Goal: Information Seeking & Learning: Learn about a topic

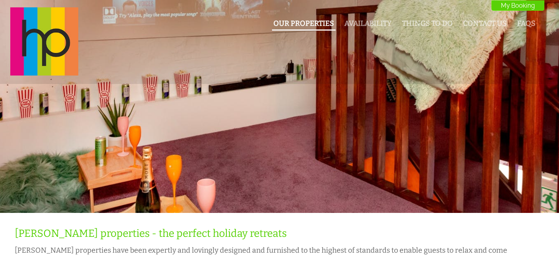
click at [311, 22] on link "Our Properties" at bounding box center [304, 23] width 61 height 8
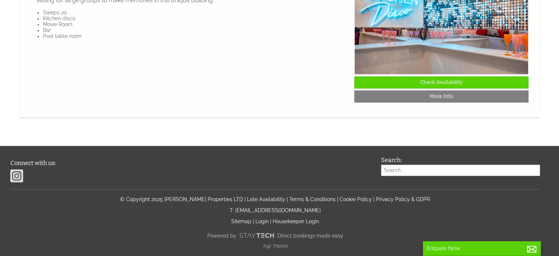
scroll to position [1341, 0]
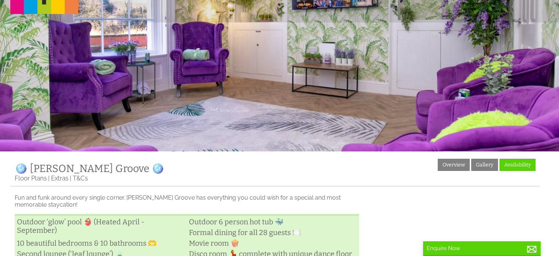
scroll to position [58, 0]
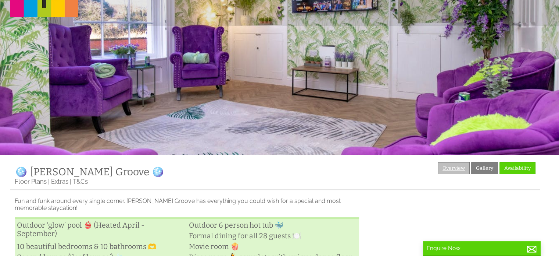
click at [460, 165] on link "Overview" at bounding box center [454, 168] width 32 height 12
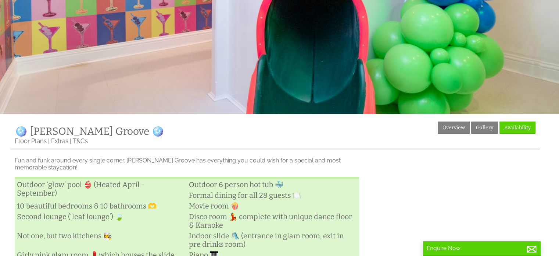
scroll to position [98, 0]
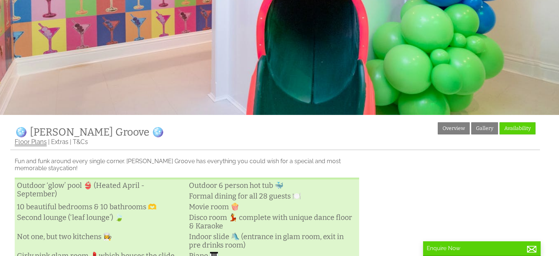
click at [37, 143] on link "Floor Plans" at bounding box center [31, 142] width 32 height 8
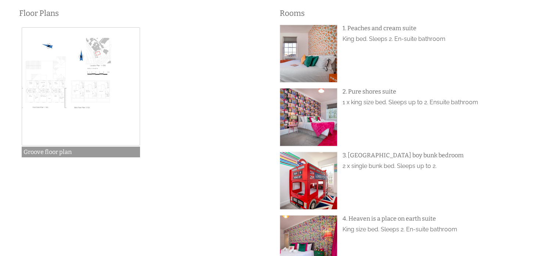
scroll to position [254, 0]
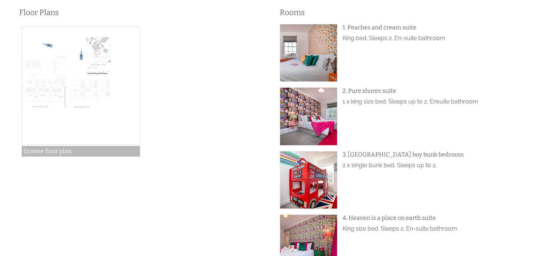
click at [75, 85] on img at bounding box center [81, 85] width 118 height 118
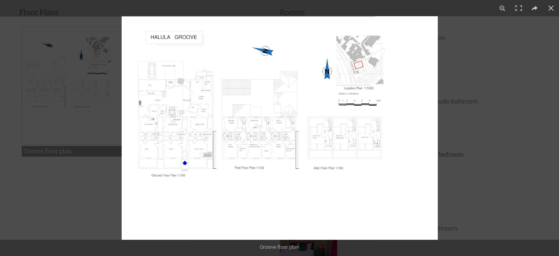
click at [229, 116] on img at bounding box center [280, 127] width 316 height 223
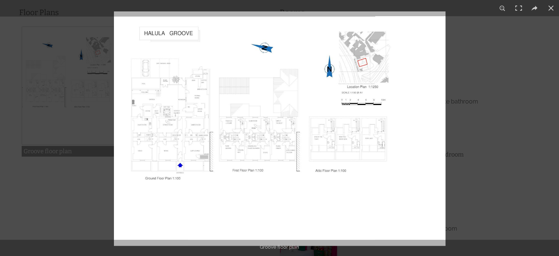
click at [229, 116] on img at bounding box center [280, 128] width 332 height 234
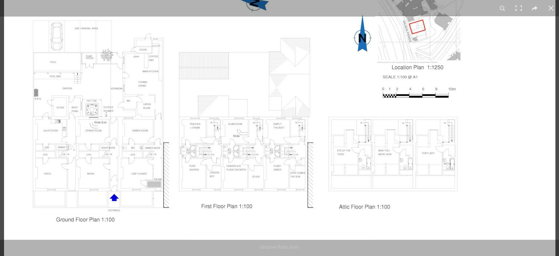
click at [229, 116] on img at bounding box center [280, 137] width 552 height 390
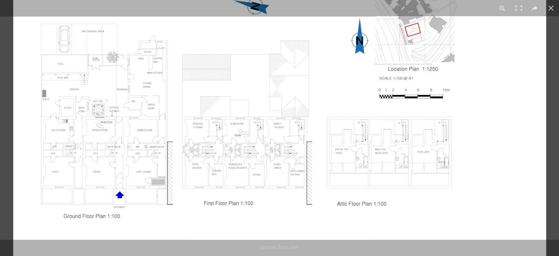
click at [229, 116] on img at bounding box center [279, 136] width 533 height 377
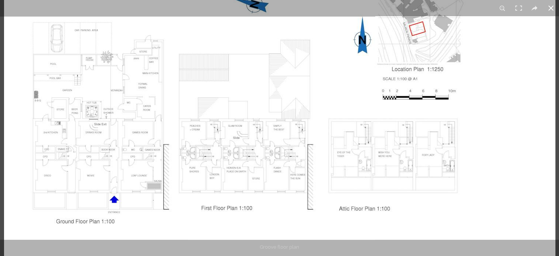
click at [551, 11] on button at bounding box center [551, 8] width 16 height 16
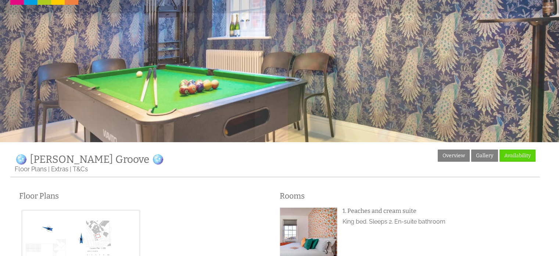
scroll to position [0, 0]
